Goal: Entertainment & Leisure: Consume media (video, audio)

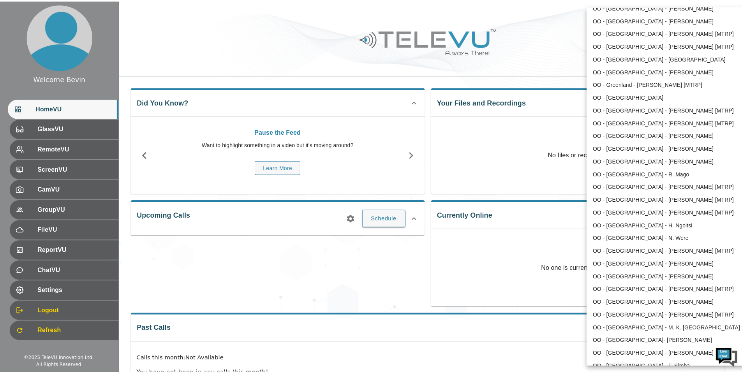
scroll to position [498, 0]
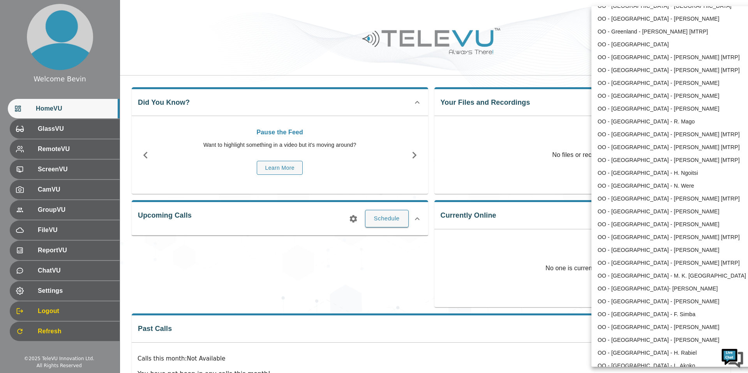
click at [647, 287] on li "OO - [GEOGRAPHIC_DATA]- [PERSON_NAME]" at bounding box center [673, 289] width 162 height 13
type input "197"
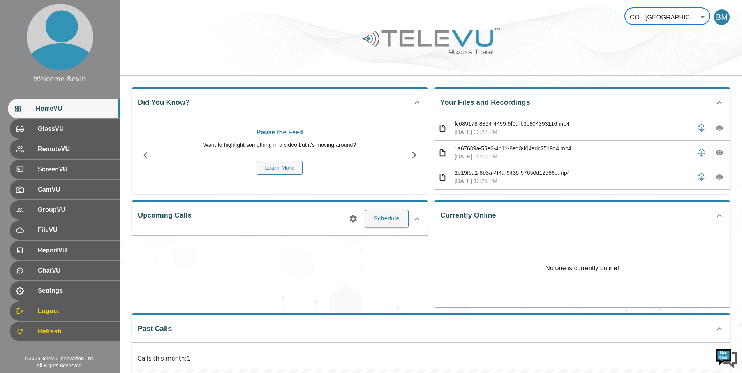
click at [548, 86] on div "Your Files and Recordings fc089178-8894-4499-9f0a-b3c804393116.mp4 [DATE] 03:27…" at bounding box center [579, 137] width 303 height 113
click at [716, 126] on icon "button" at bounding box center [720, 128] width 8 height 5
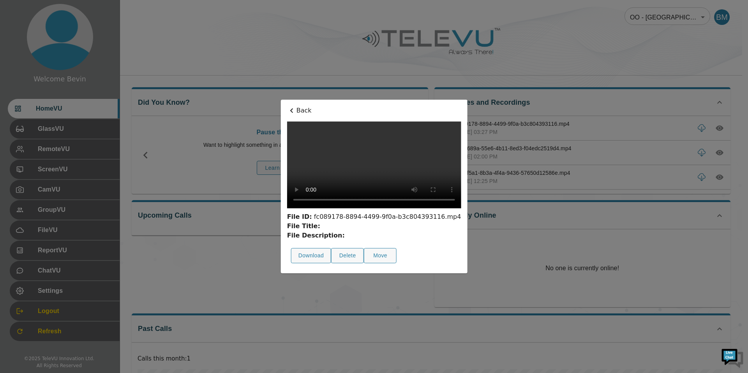
click at [287, 106] on p "Back" at bounding box center [374, 110] width 174 height 9
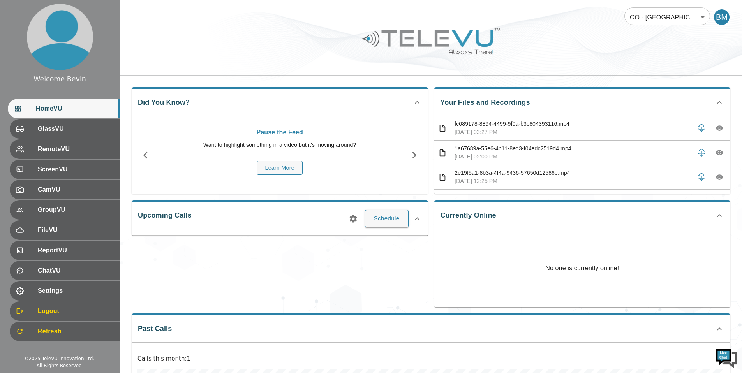
click at [717, 153] on icon "button" at bounding box center [720, 153] width 8 height 8
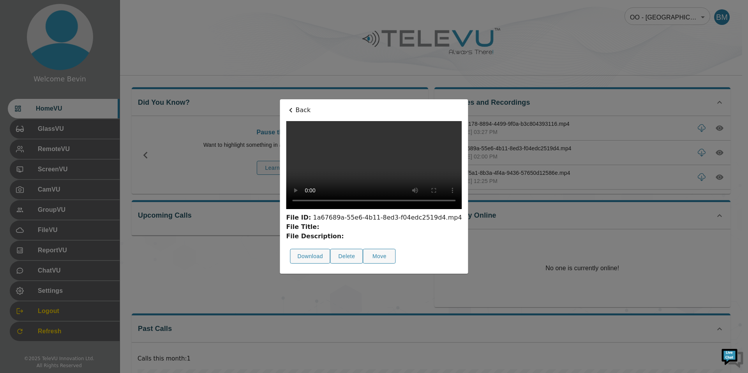
click at [286, 106] on p "Back" at bounding box center [374, 110] width 176 height 9
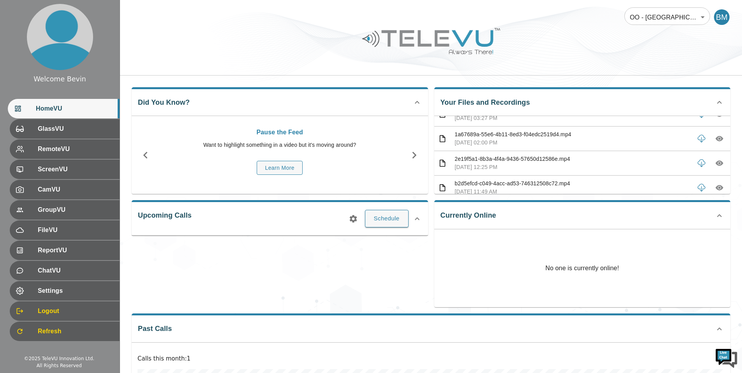
scroll to position [14, 0]
click at [719, 163] on icon "button" at bounding box center [720, 163] width 2 height 2
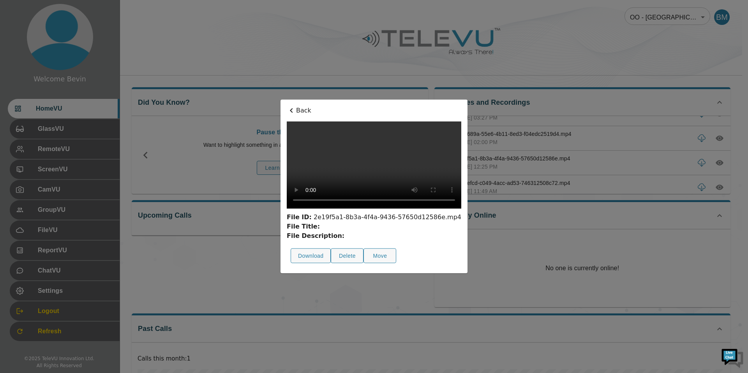
click at [287, 106] on icon at bounding box center [291, 110] width 9 height 9
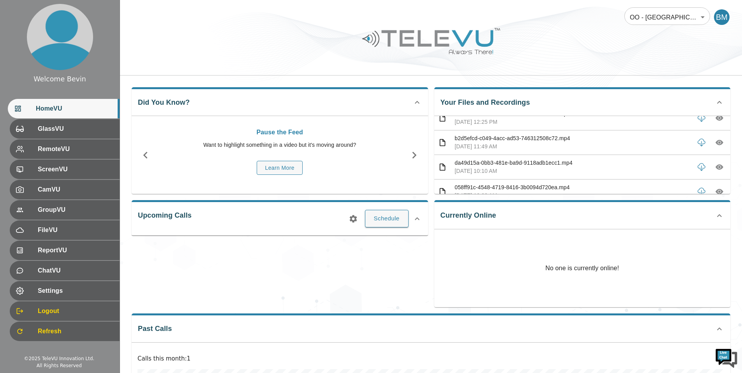
scroll to position [76, 0]
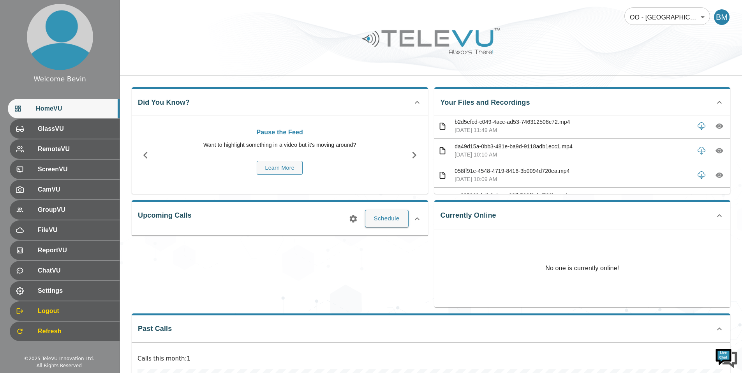
click at [716, 152] on icon "button" at bounding box center [720, 150] width 8 height 5
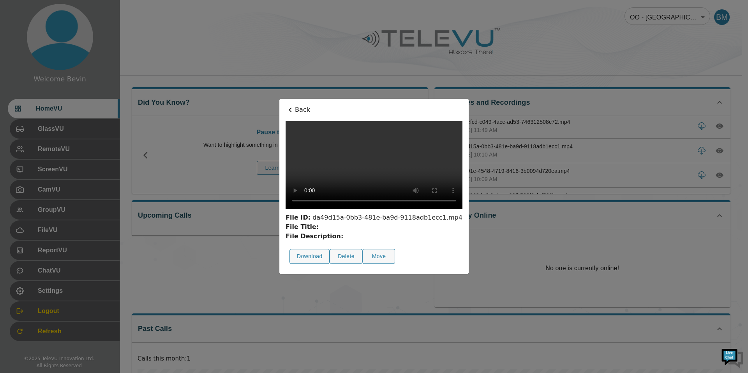
click at [343, 203] on video at bounding box center [374, 165] width 177 height 88
click at [286, 105] on p "Back" at bounding box center [374, 109] width 177 height 9
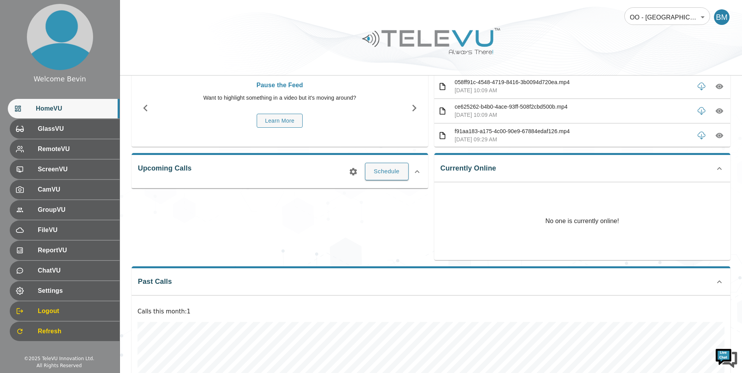
scroll to position [118, 0]
click at [719, 136] on icon "button" at bounding box center [720, 135] width 2 height 2
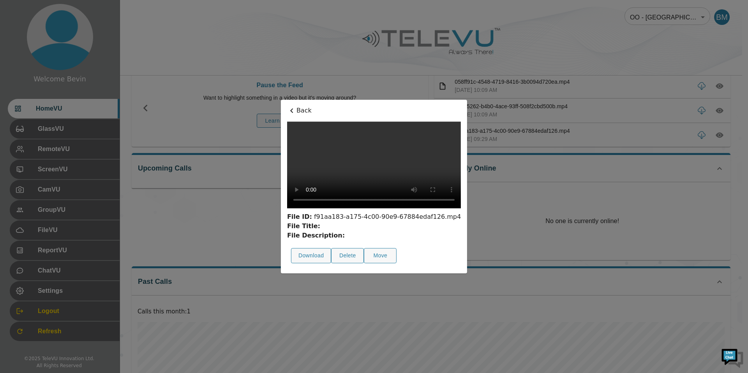
click at [287, 106] on p "Back" at bounding box center [374, 110] width 174 height 9
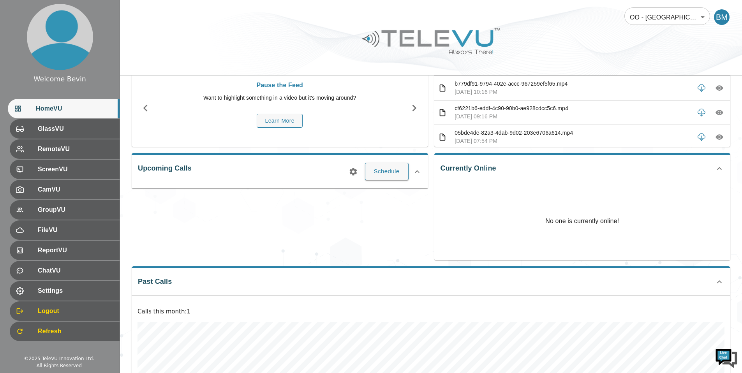
scroll to position [222, 0]
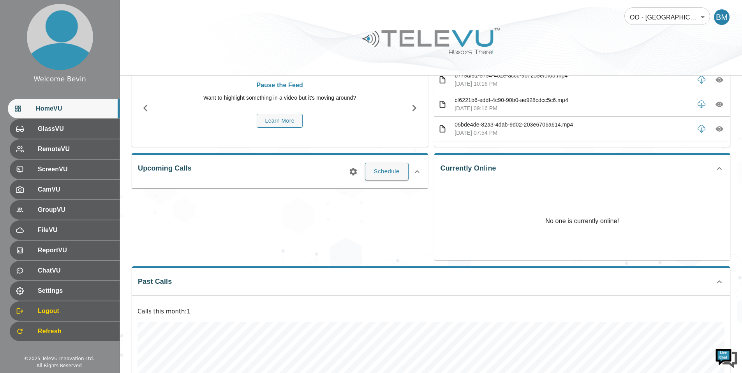
click at [716, 104] on icon "button" at bounding box center [720, 105] width 8 height 8
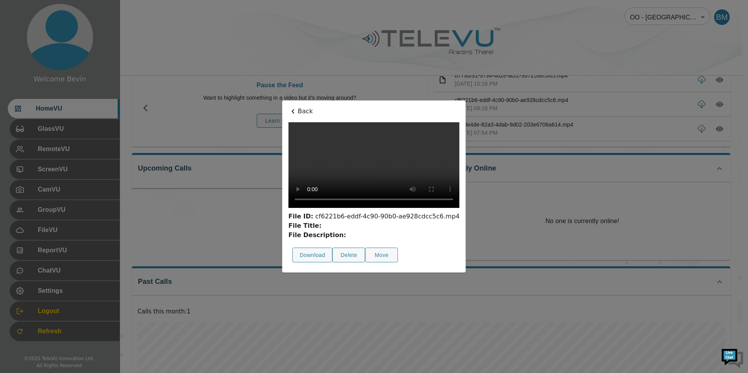
click at [288, 107] on p "Back" at bounding box center [373, 111] width 171 height 9
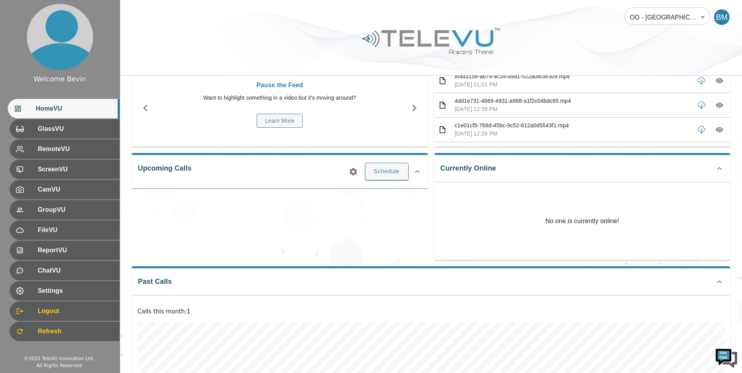
scroll to position [345, 0]
click at [716, 106] on icon "button" at bounding box center [720, 104] width 8 height 5
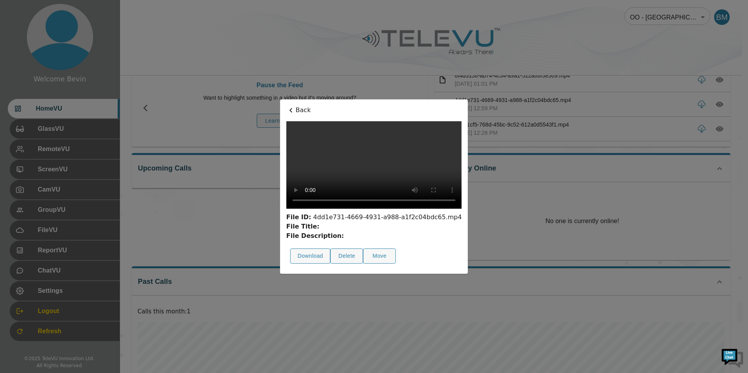
click at [286, 106] on p "Back" at bounding box center [373, 110] width 175 height 9
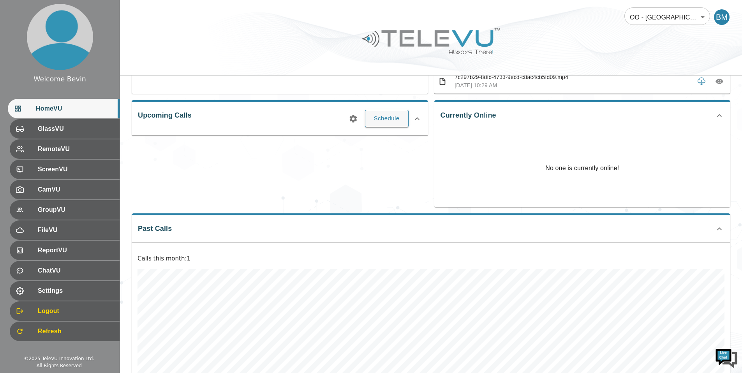
scroll to position [0, 0]
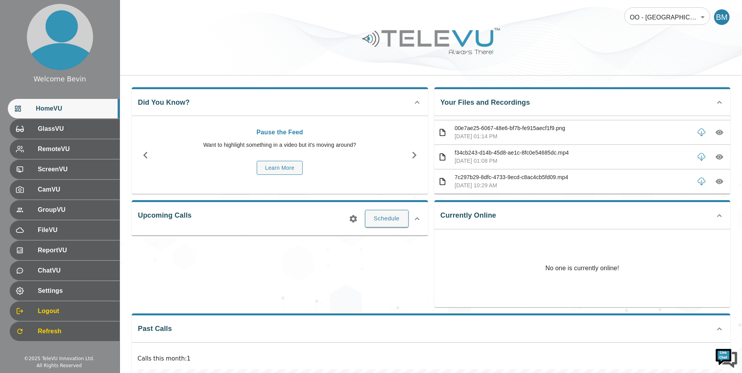
click at [713, 182] on button "button" at bounding box center [720, 182] width 14 height 14
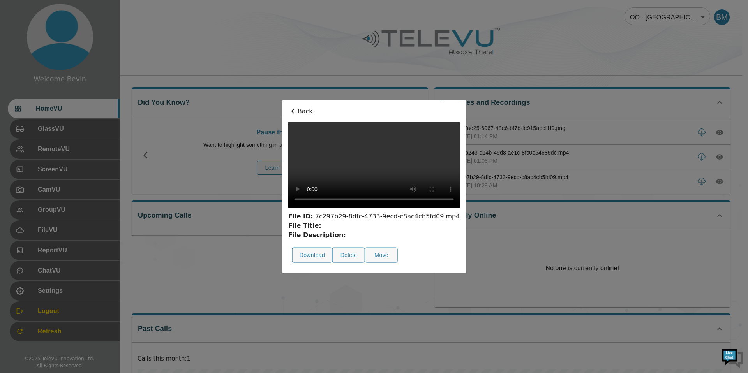
click at [288, 107] on p "Back" at bounding box center [374, 111] width 172 height 9
